Goal: Task Accomplishment & Management: Manage account settings

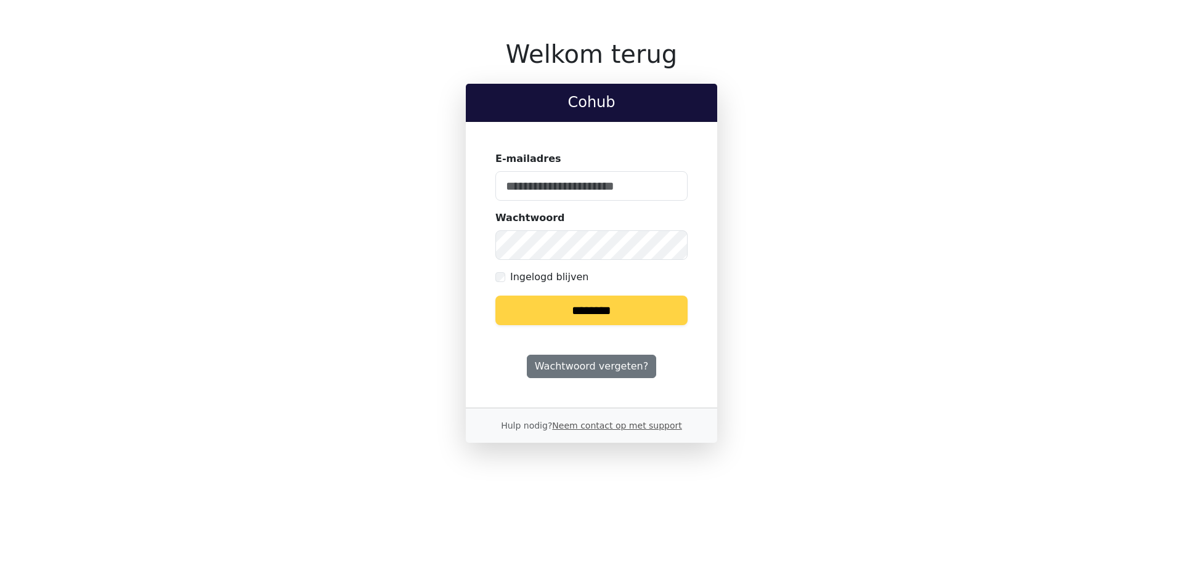
type input "**********"
click at [612, 310] on input "********" at bounding box center [591, 311] width 192 height 30
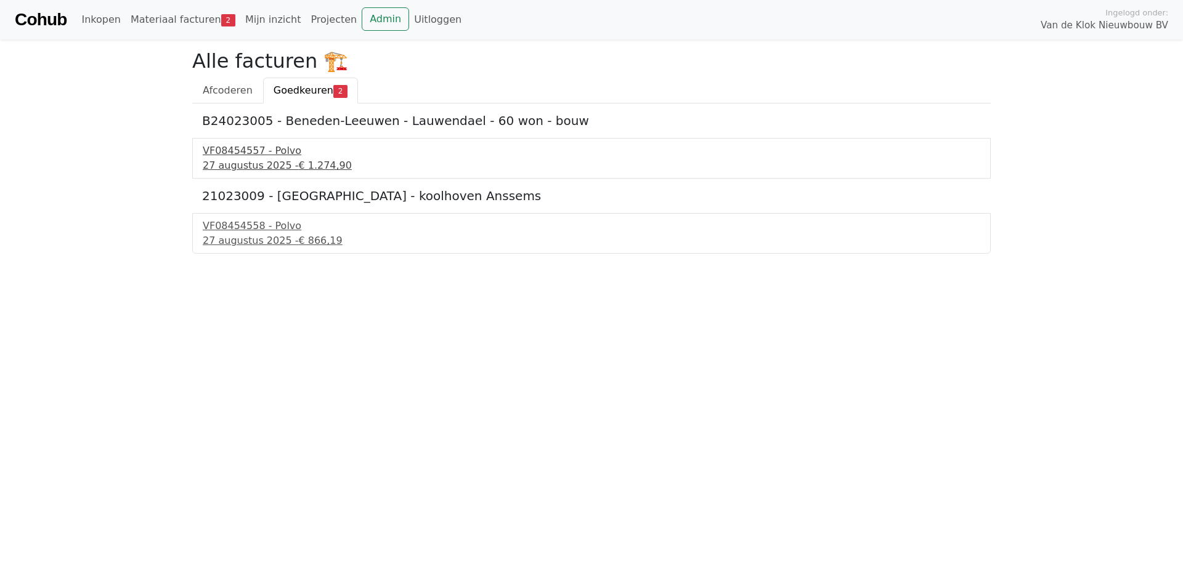
click at [298, 165] on span "€ 1.274,90" at bounding box center [325, 166] width 54 height 12
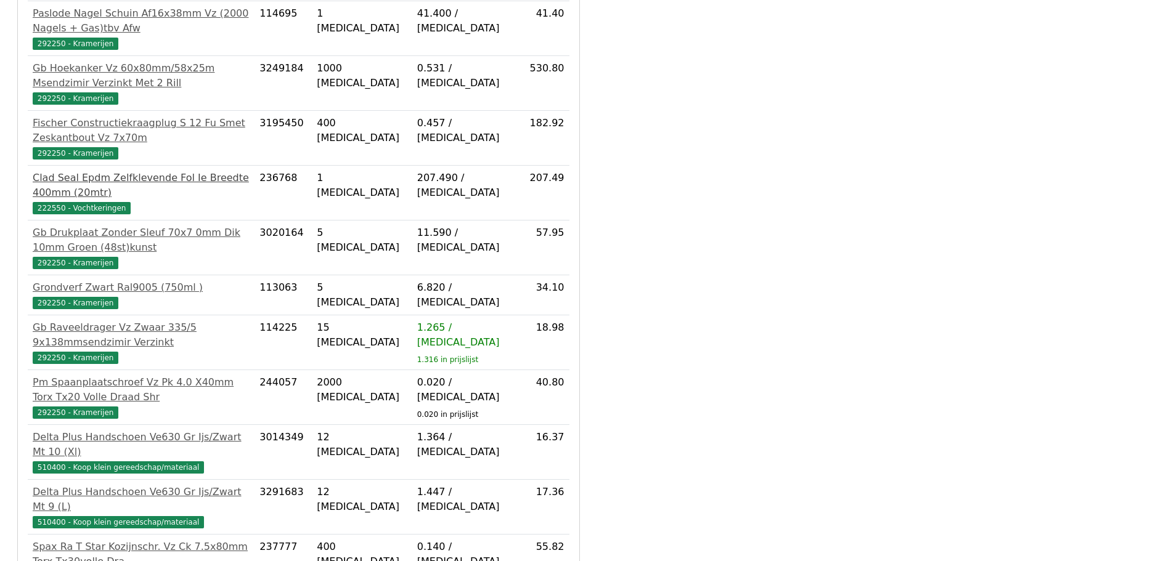
scroll to position [428, 0]
